Goal: Transaction & Acquisition: Purchase product/service

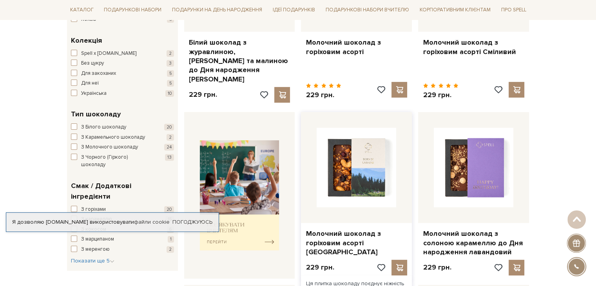
scroll to position [274, 0]
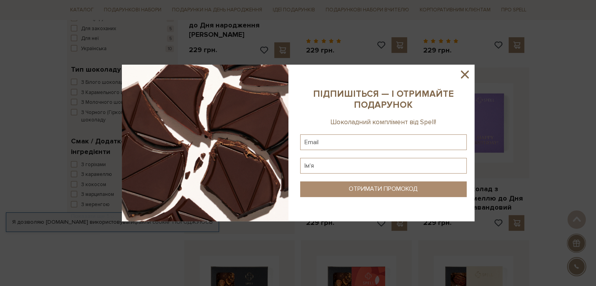
click at [470, 75] on icon at bounding box center [464, 74] width 13 height 13
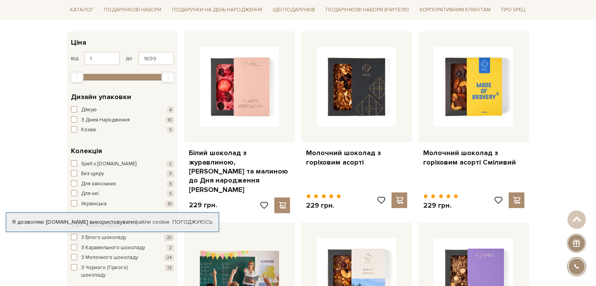
scroll to position [118, 0]
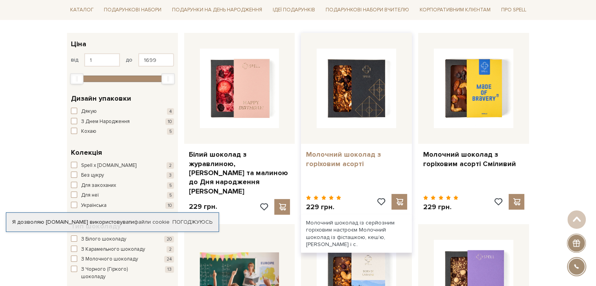
click at [329, 157] on link "Молочний шоколад з горіховим асорті" at bounding box center [356, 159] width 101 height 18
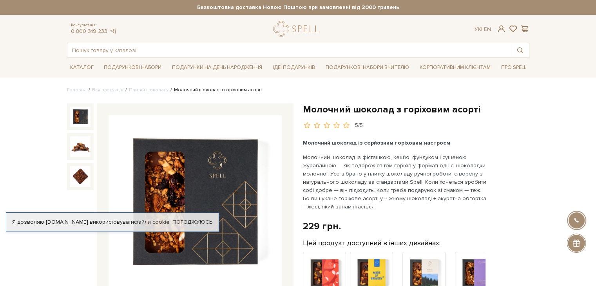
click at [356, 111] on h1 "Молочний шоколад з горіховим асорті" at bounding box center [416, 109] width 226 height 12
